Goal: Information Seeking & Learning: Learn about a topic

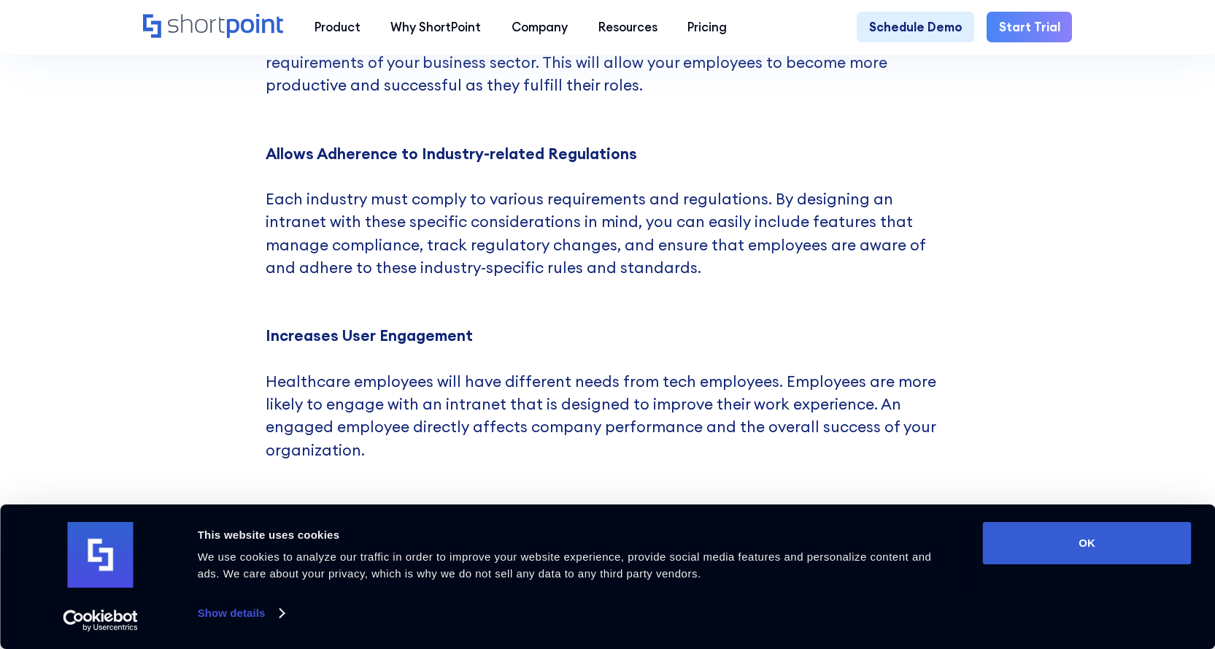
scroll to position [1459, 0]
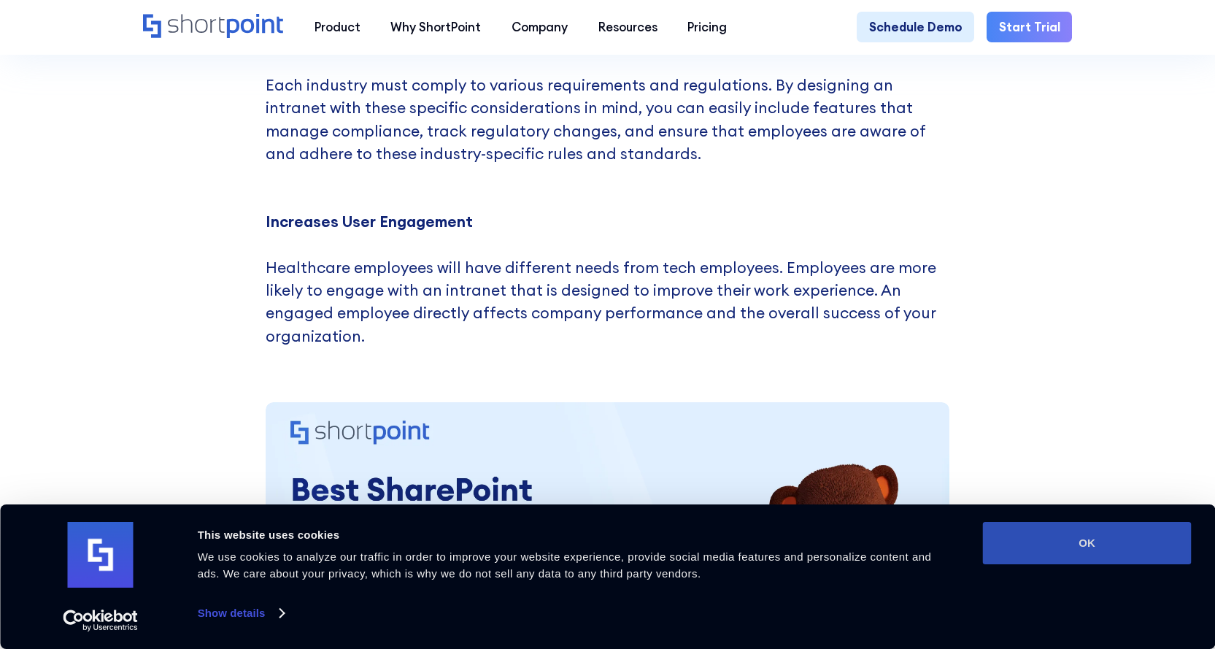
drag, startPoint x: 1105, startPoint y: 517, endPoint x: 1110, endPoint y: 538, distance: 20.9
click at [1110, 538] on div "Consent Details [#IABV2SETTINGS#] About This website uses cookies We use cookie…" at bounding box center [607, 576] width 1215 height 144
click at [1110, 538] on button "OK" at bounding box center [1087, 543] width 209 height 42
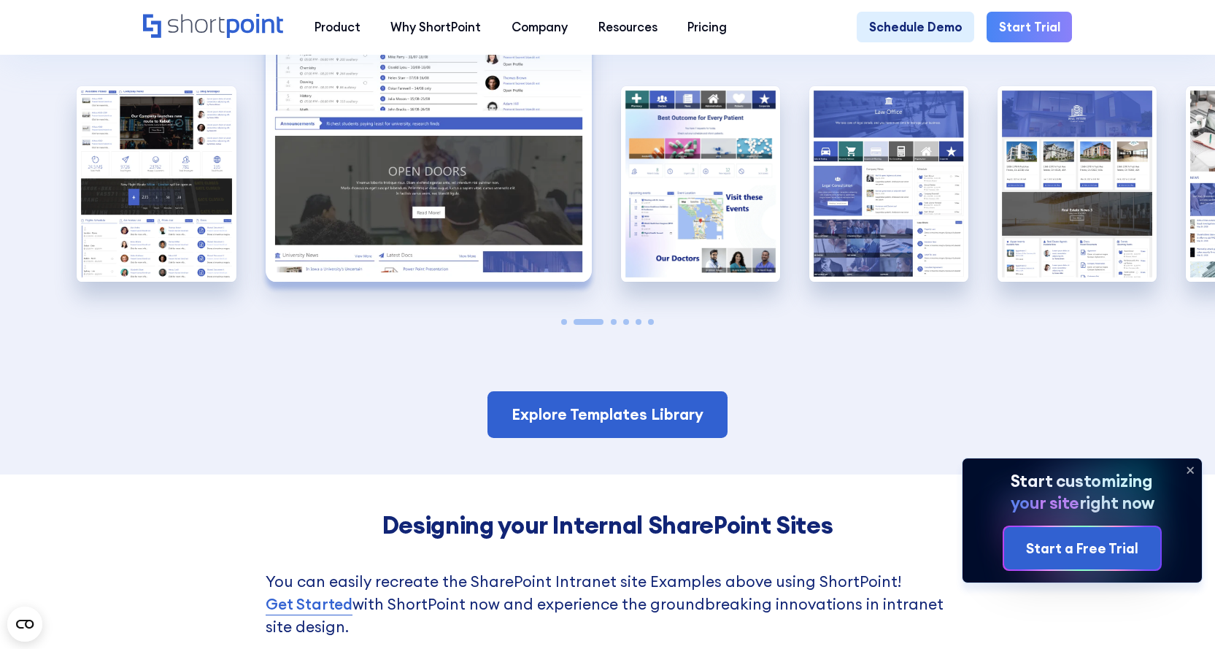
scroll to position [2626, 0]
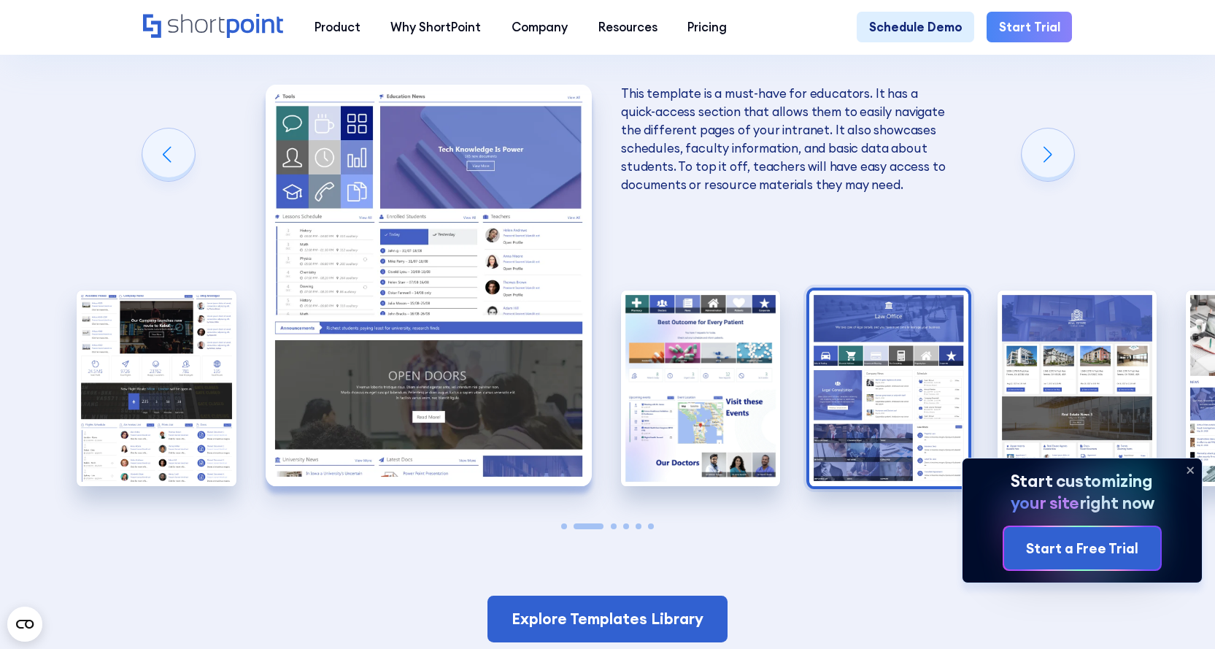
click at [870, 296] on img "4 / 6" at bounding box center [888, 388] width 159 height 196
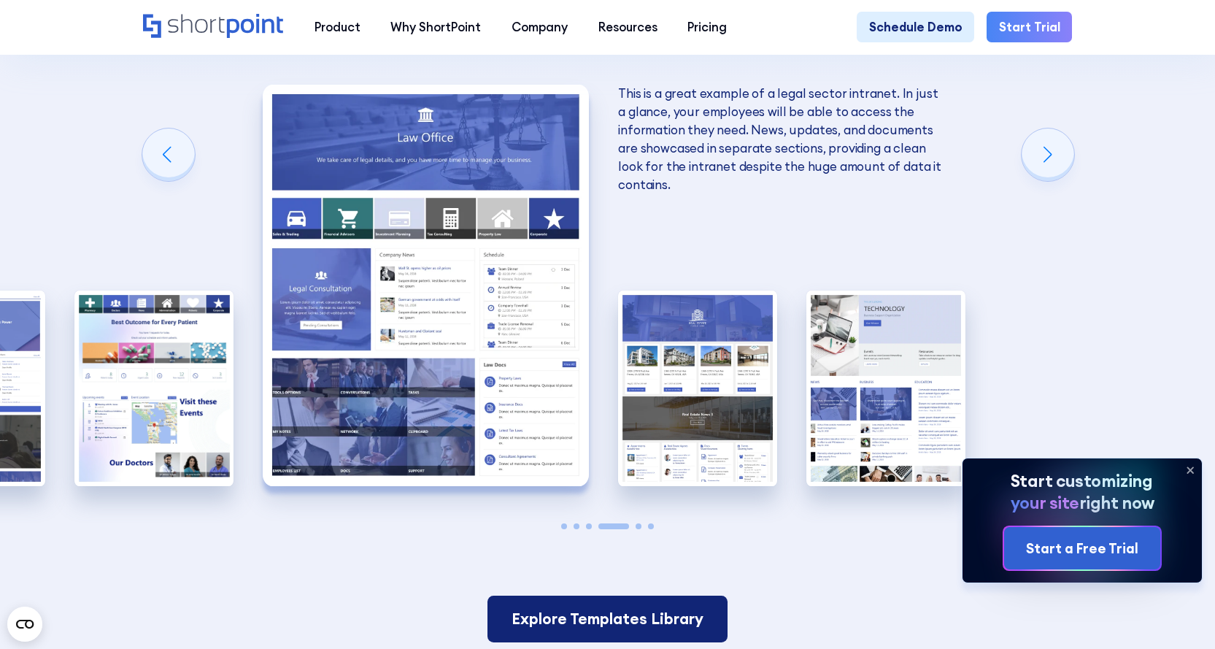
click at [647, 595] on link "Explore Templates Library" at bounding box center [607, 618] width 241 height 47
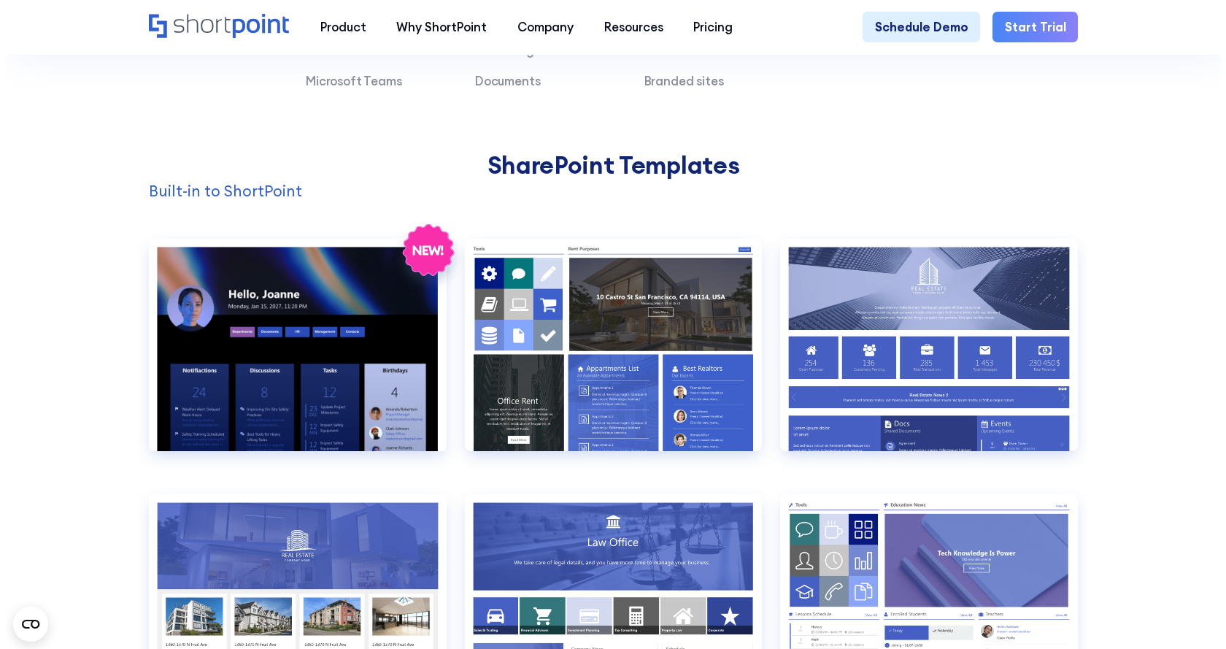
scroll to position [1386, 0]
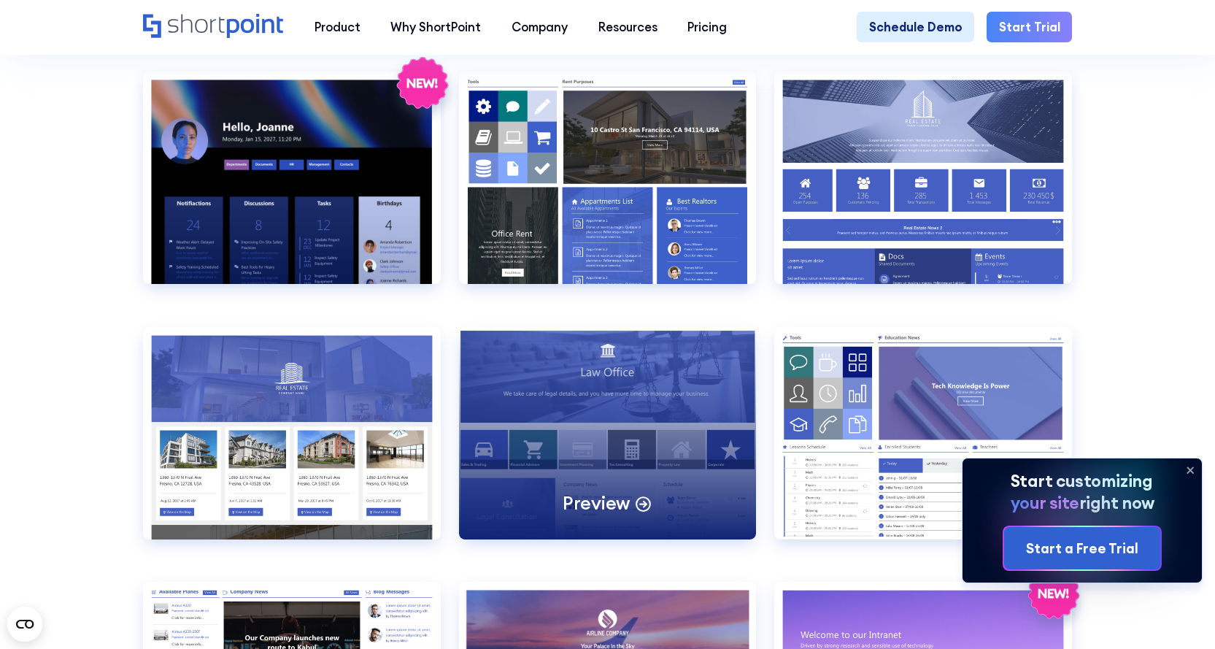
click at [608, 395] on div "Preview" at bounding box center [608, 433] width 298 height 212
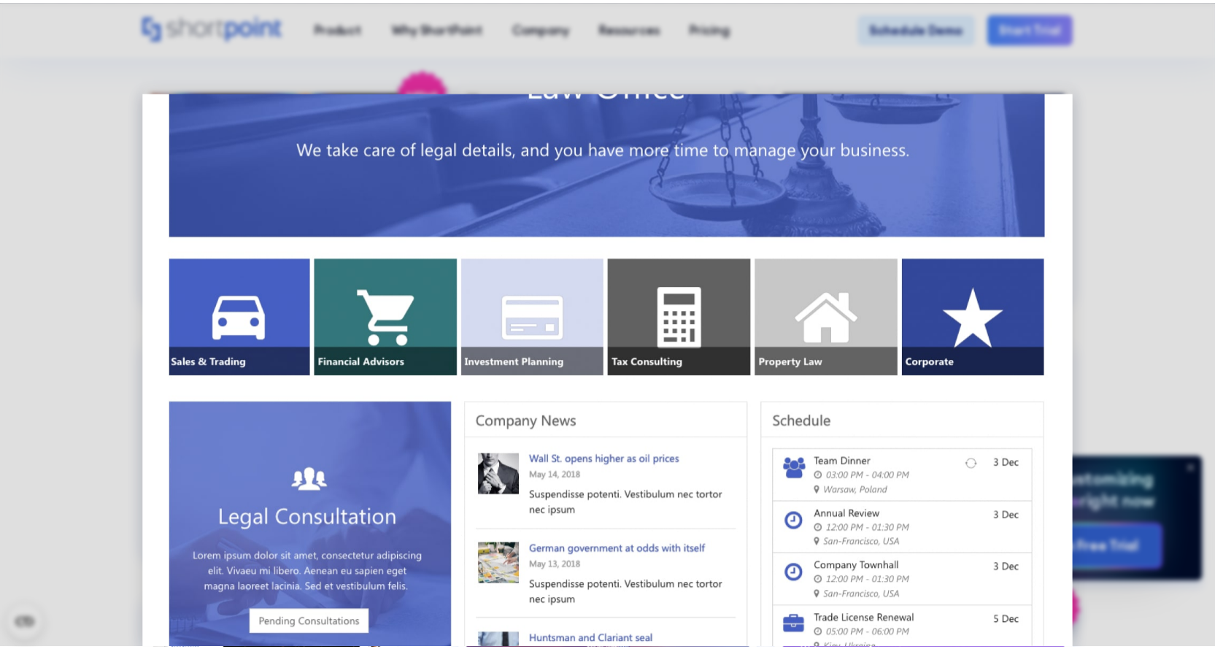
scroll to position [73, 0]
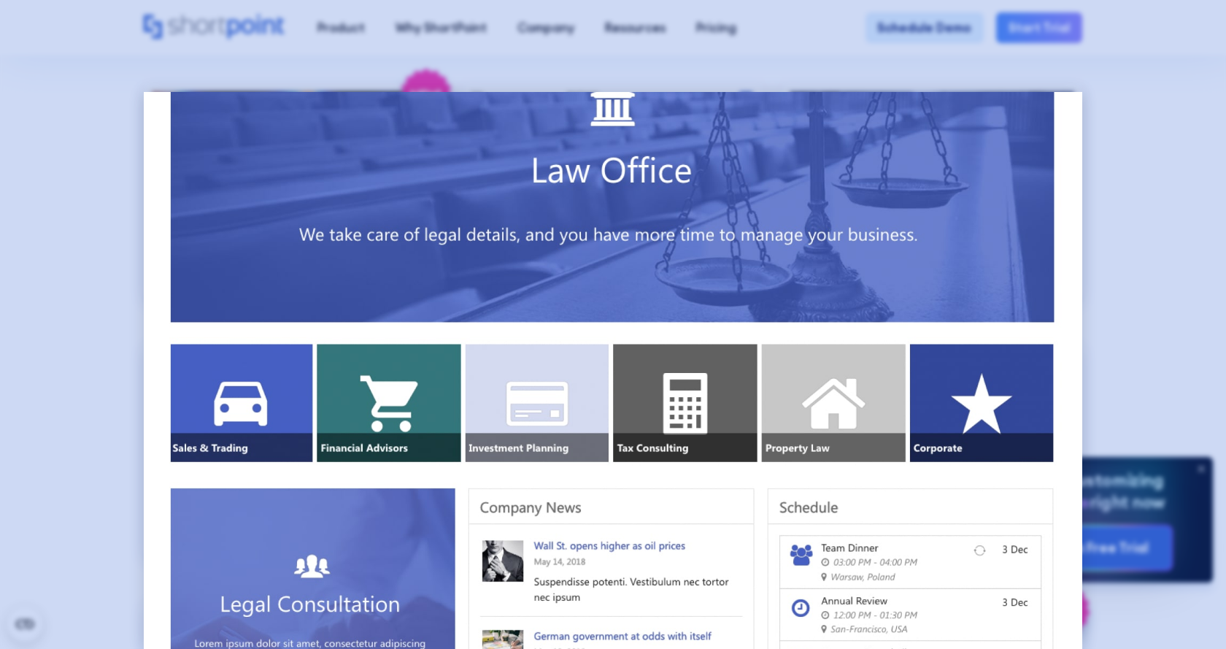
click at [1161, 255] on div at bounding box center [613, 324] width 1226 height 649
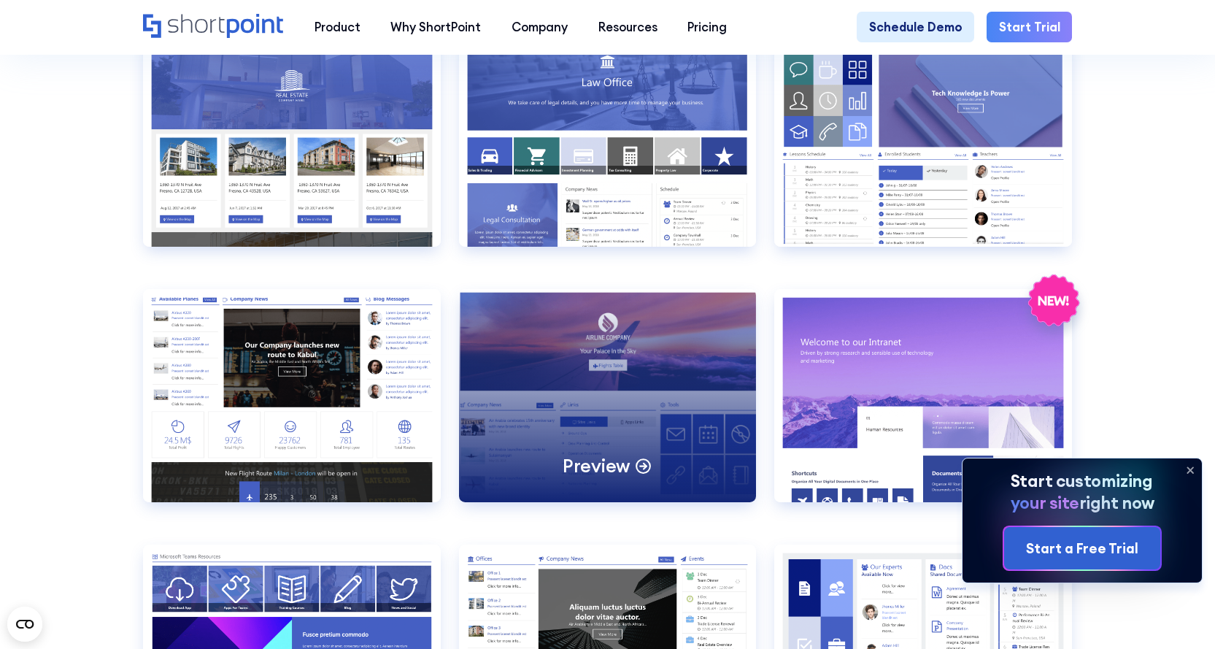
scroll to position [1678, 0]
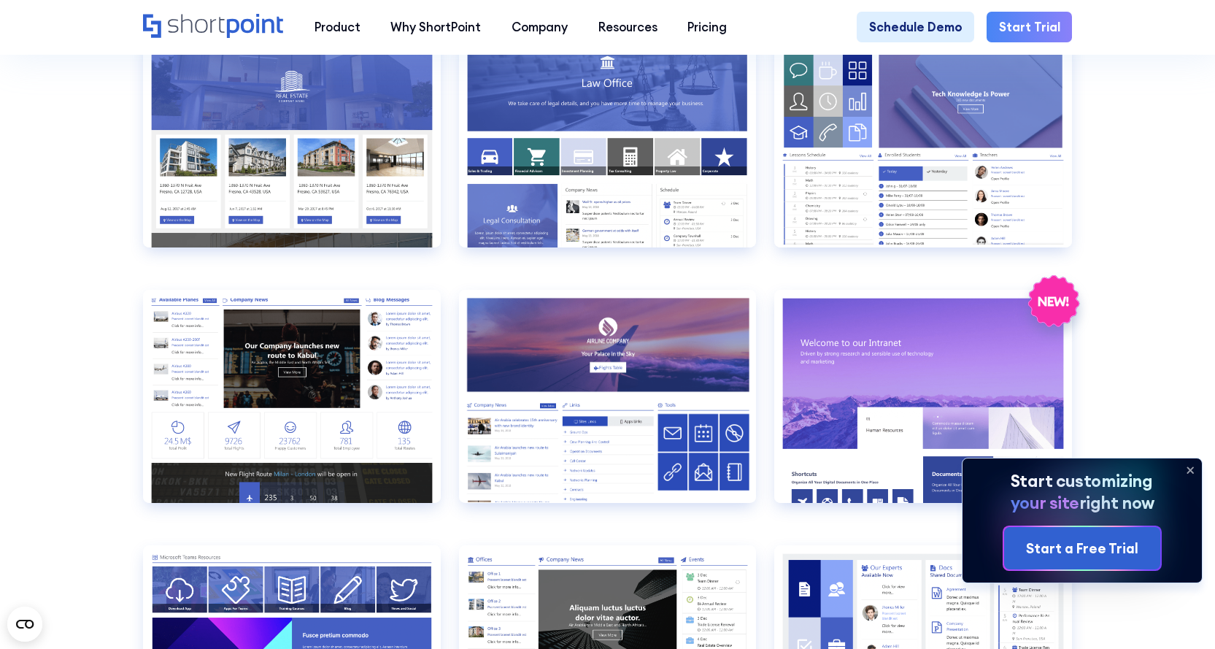
click at [1196, 471] on icon at bounding box center [1189, 469] width 23 height 23
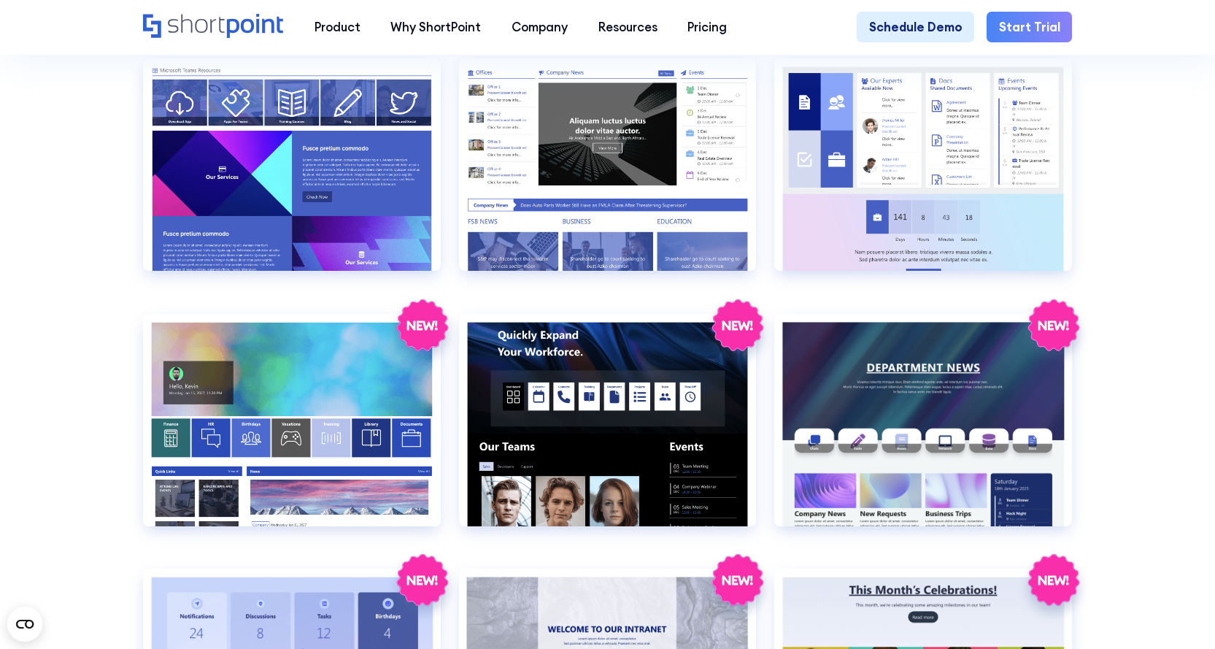
scroll to position [2189, 0]
